Goal: Task Accomplishment & Management: Use online tool/utility

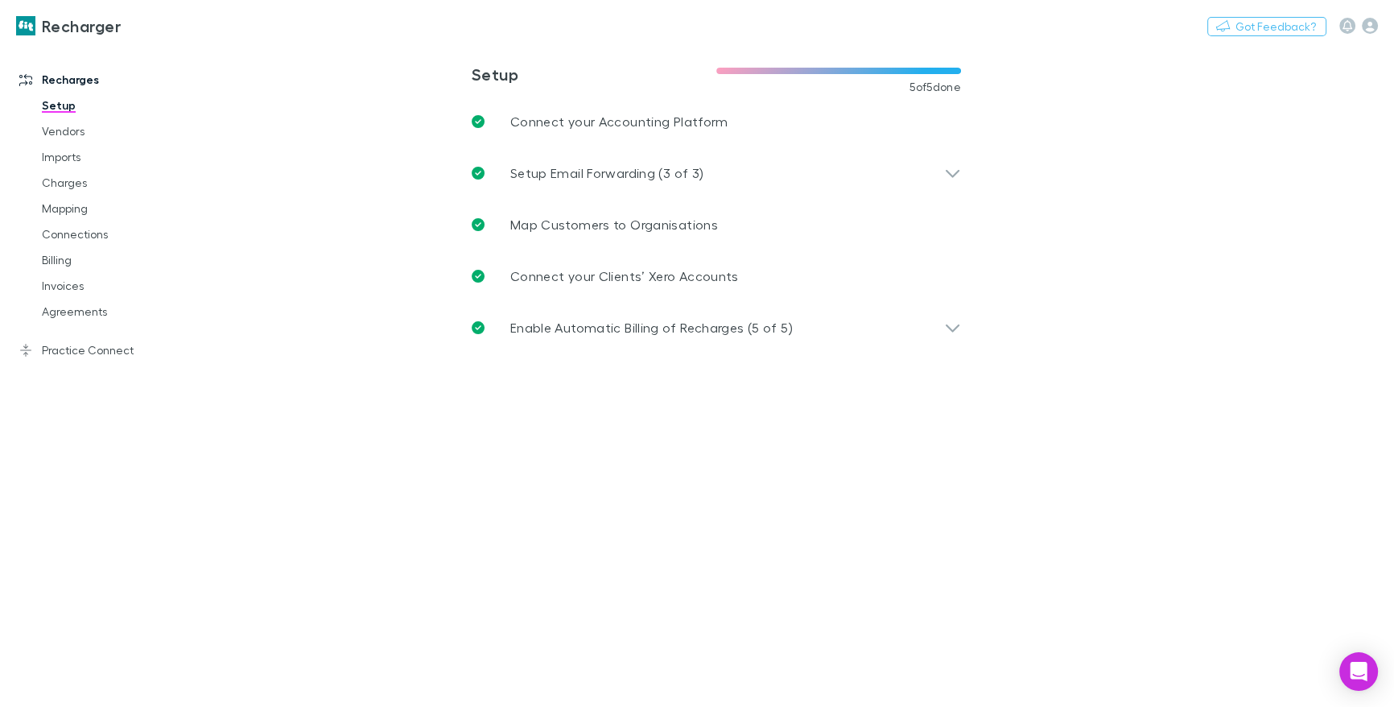
click at [1244, 225] on main "**********" at bounding box center [800, 376] width 1188 height 662
click at [1371, 681] on div "Open Intercom Messenger" at bounding box center [1359, 671] width 43 height 43
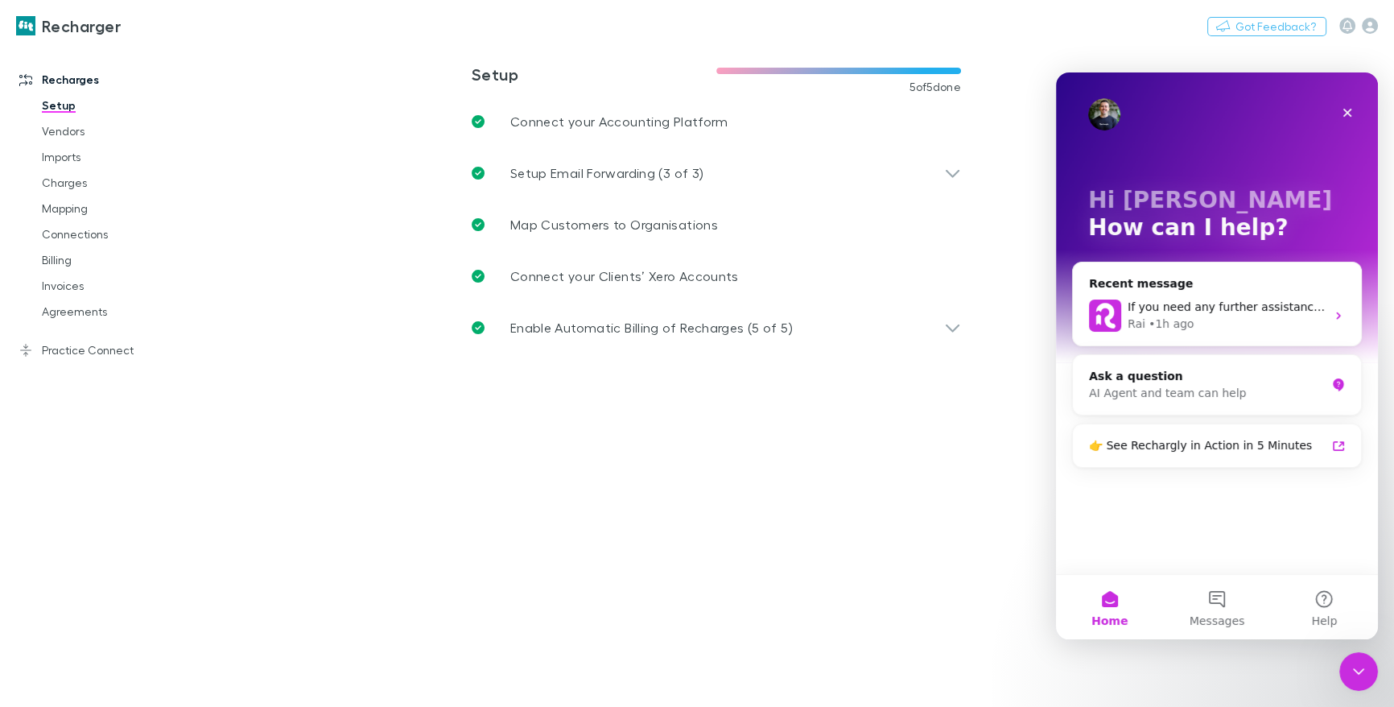
click at [348, 135] on main "**********" at bounding box center [800, 376] width 1188 height 662
